Goal: Information Seeking & Learning: Learn about a topic

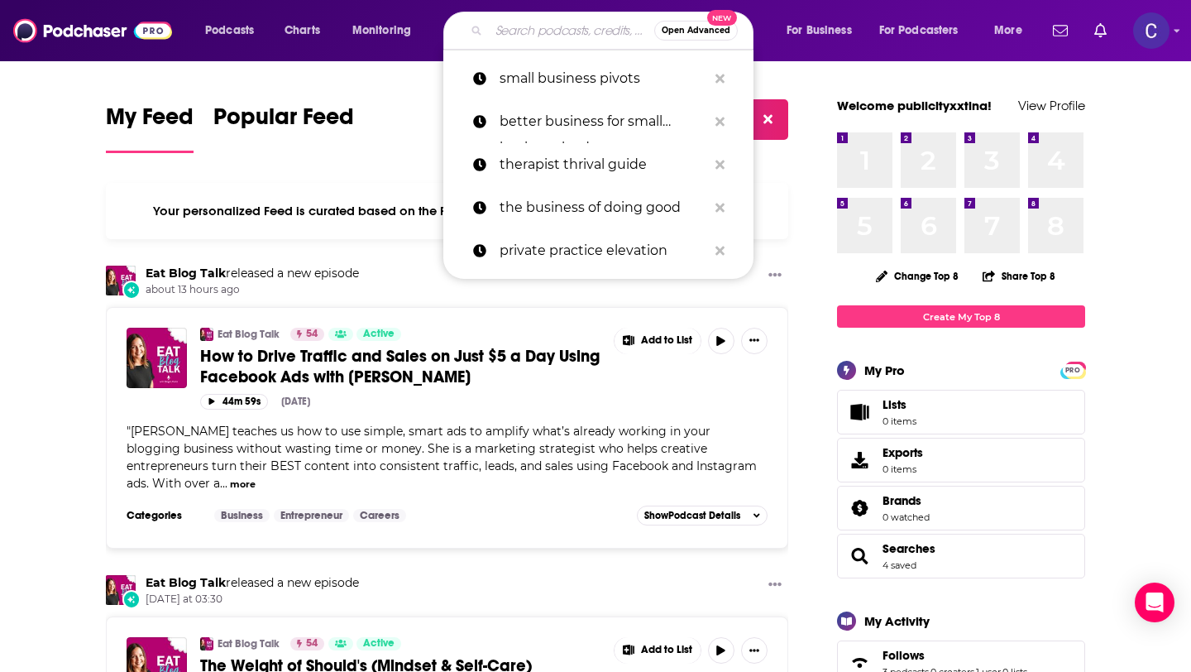
click at [511, 37] on input "Search podcasts, credits, & more..." at bounding box center [571, 30] width 165 height 26
paste input "[MEDICAL_DATA] Wise Squirrels for late-diagnosed adults with [MEDICAL_DATA]"
type input "[MEDICAL_DATA] Wise Squirrels for late-diagnosed adults with [MEDICAL_DATA]"
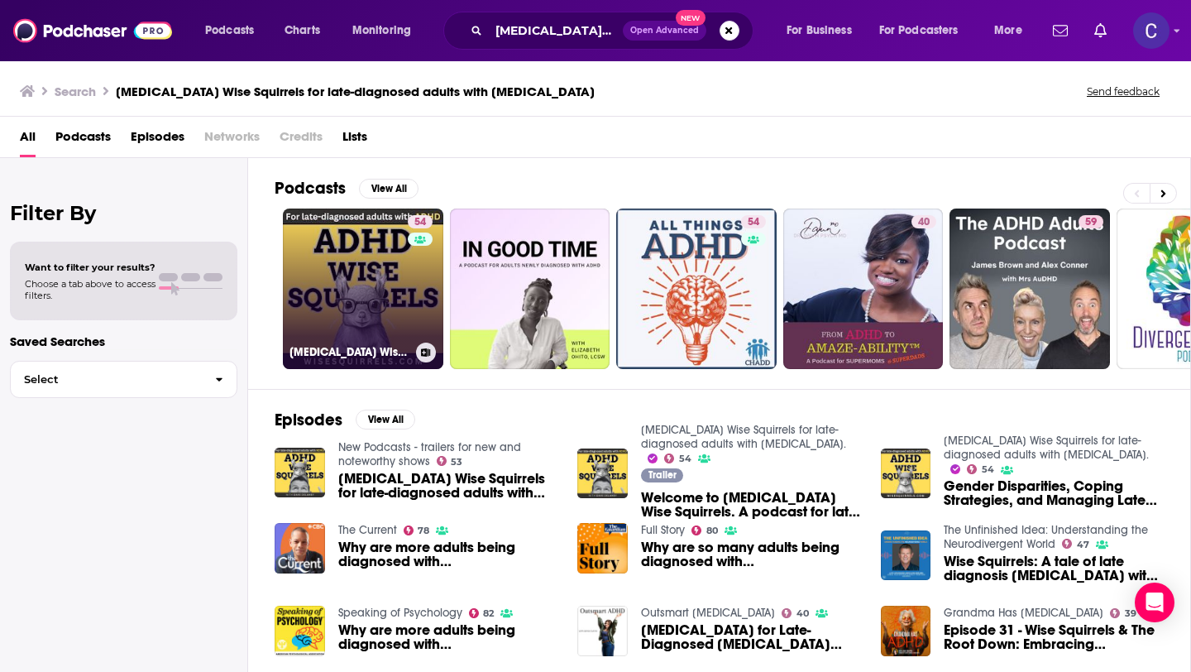
click at [374, 328] on link "54 [MEDICAL_DATA] Wise Squirrels for late-diagnosed adults with [MEDICAL_DATA]." at bounding box center [363, 288] width 160 height 160
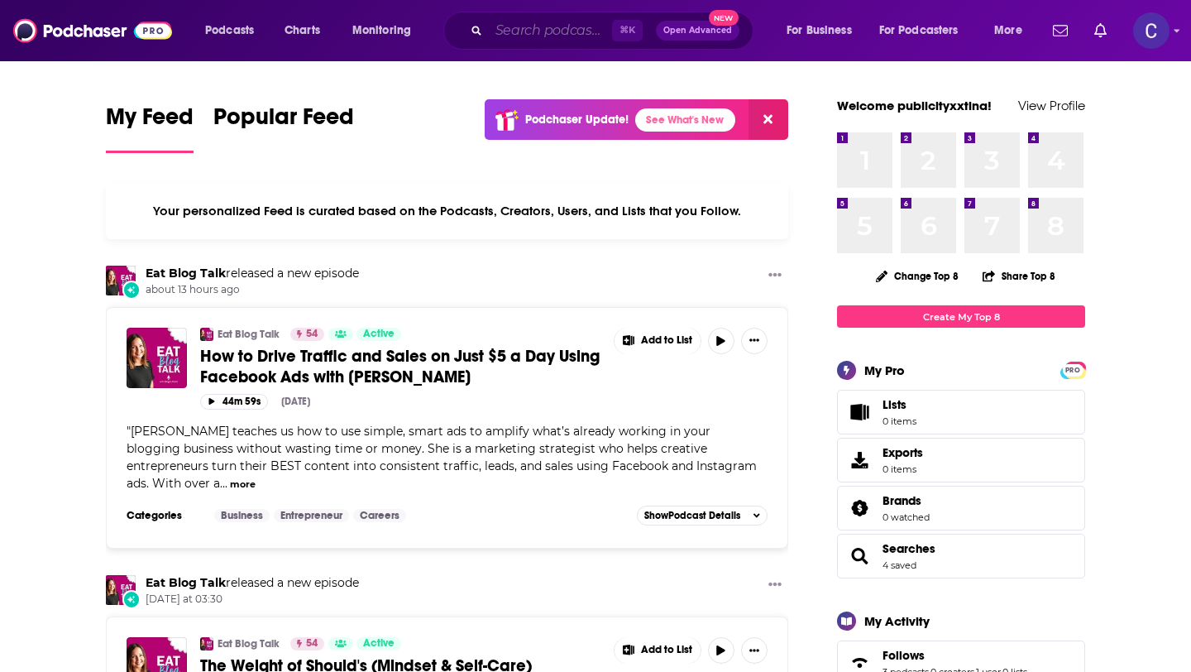
click at [545, 29] on input "Search podcasts, credits, & more..." at bounding box center [550, 30] width 123 height 26
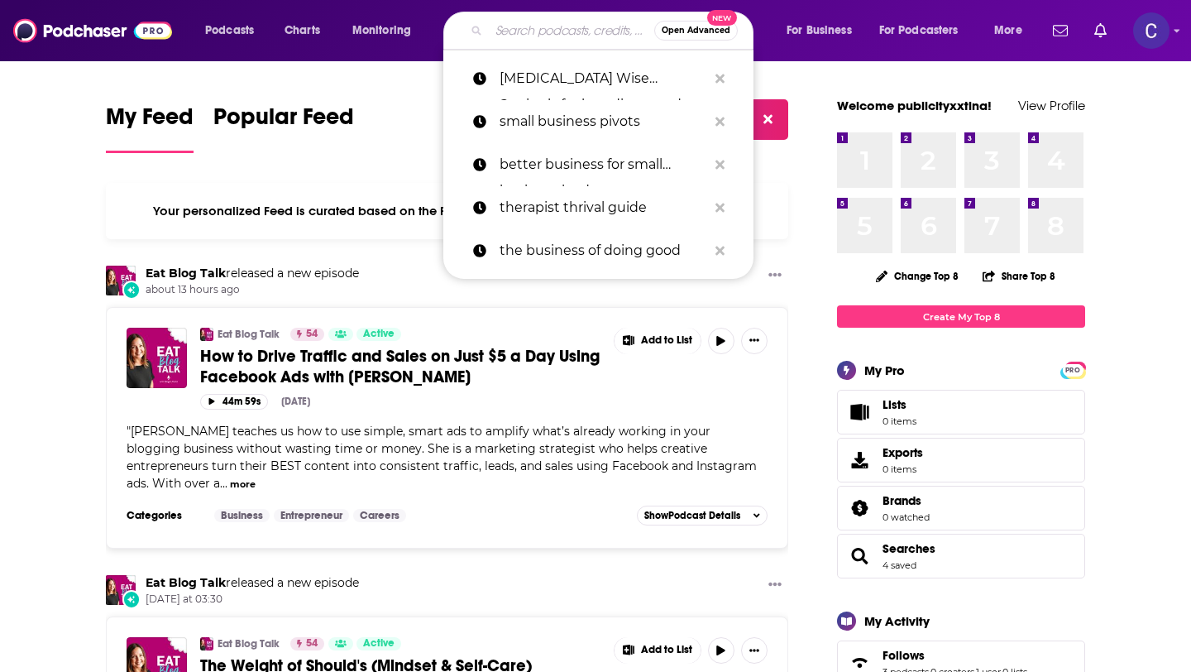
paste input "Career Sessions, Career Lessons"
type input "Career Sessions, Career Lessons"
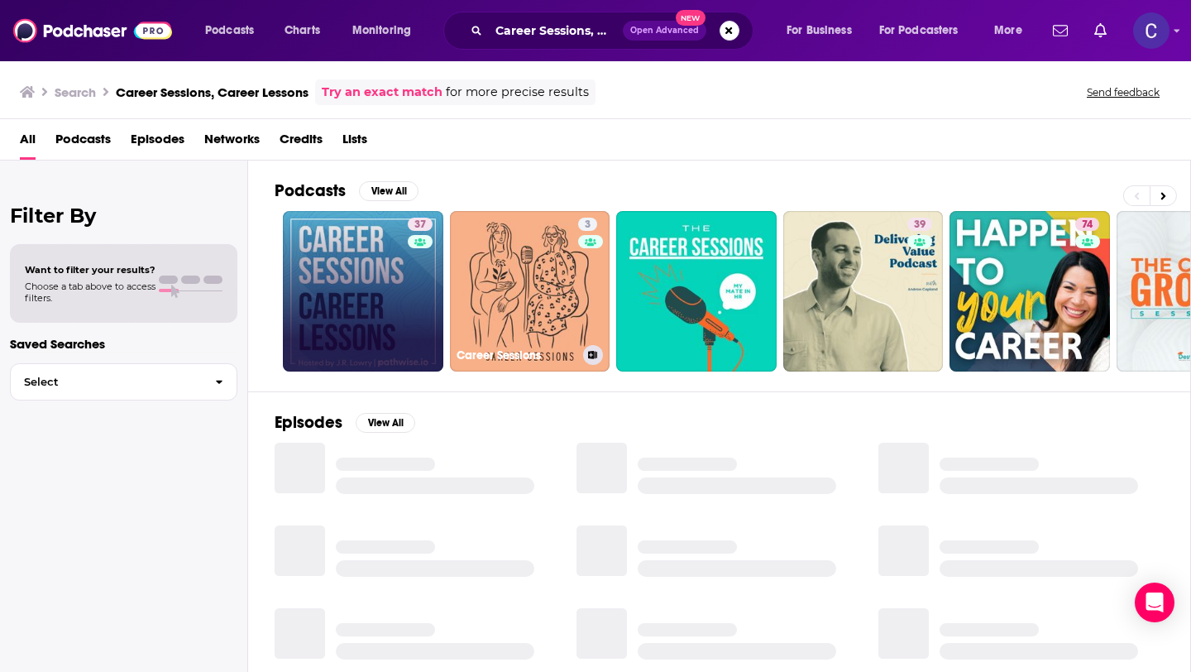
click at [391, 267] on link "37" at bounding box center [363, 291] width 160 height 160
